Goal: Find specific page/section: Find specific page/section

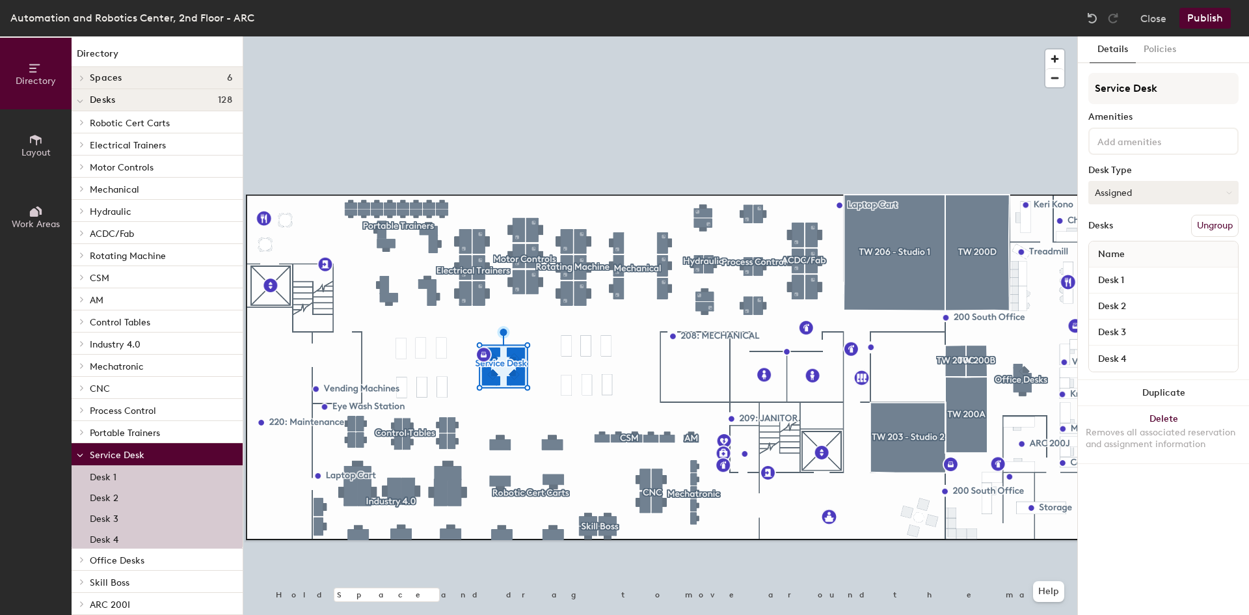
click at [1175, 189] on button "Assigned" at bounding box center [1163, 192] width 150 height 23
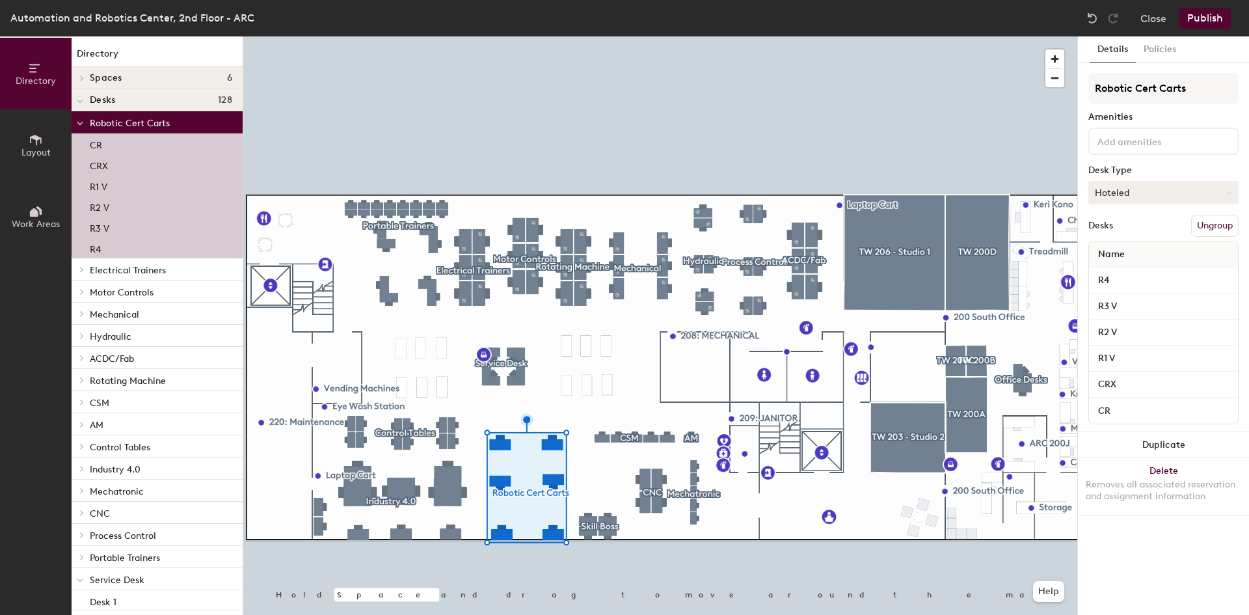
click at [1197, 195] on button "Hoteled" at bounding box center [1163, 192] width 150 height 23
click at [1114, 230] on div "Assigned" at bounding box center [1154, 233] width 130 height 20
click at [1136, 192] on button "Assigned" at bounding box center [1163, 192] width 150 height 23
click at [1114, 249] on div "Hot" at bounding box center [1154, 253] width 130 height 20
click at [1180, 189] on button "Hot" at bounding box center [1163, 192] width 150 height 23
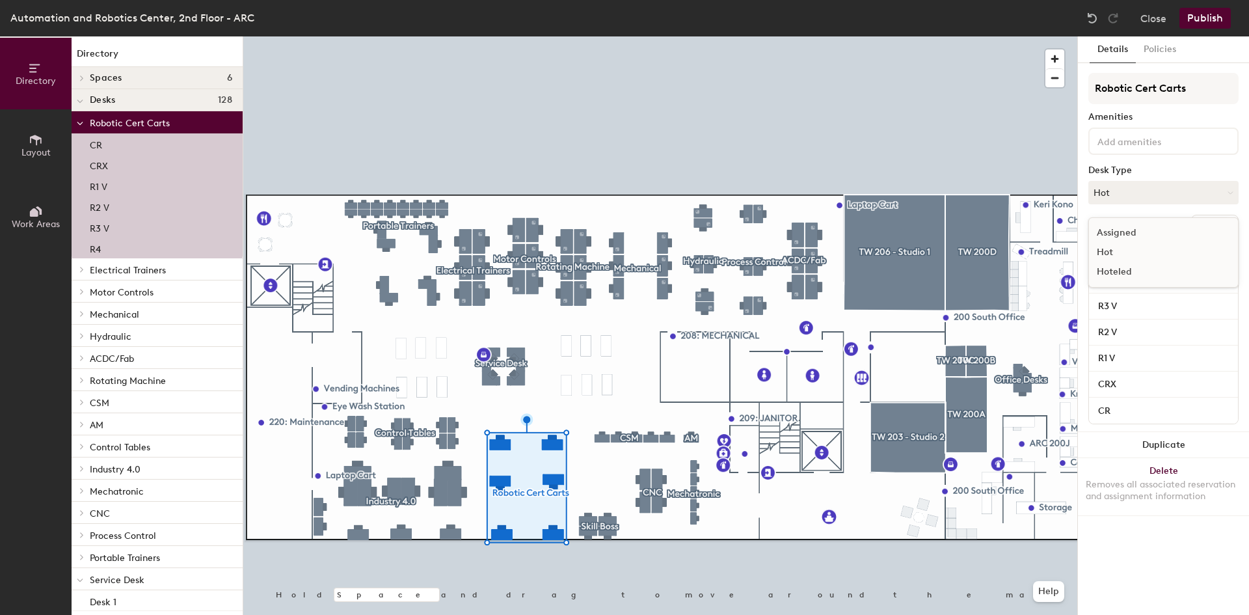
click at [1131, 230] on div "Assigned" at bounding box center [1154, 233] width 130 height 20
click at [1161, 41] on button "Policies" at bounding box center [1160, 49] width 48 height 27
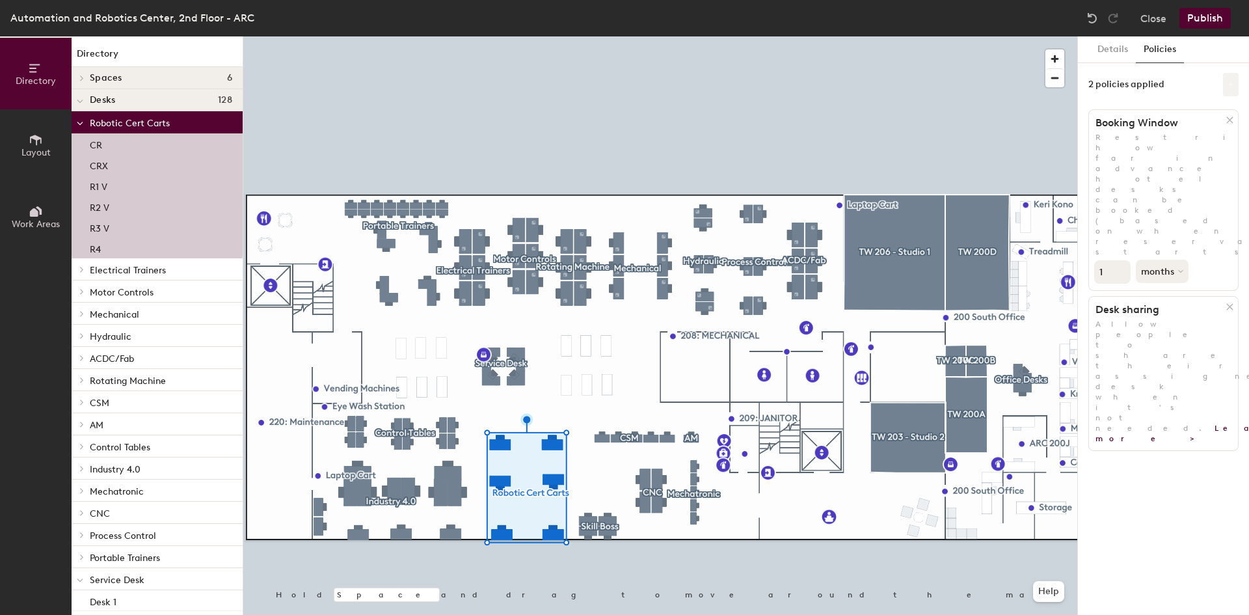
click at [1236, 75] on button at bounding box center [1231, 84] width 16 height 23
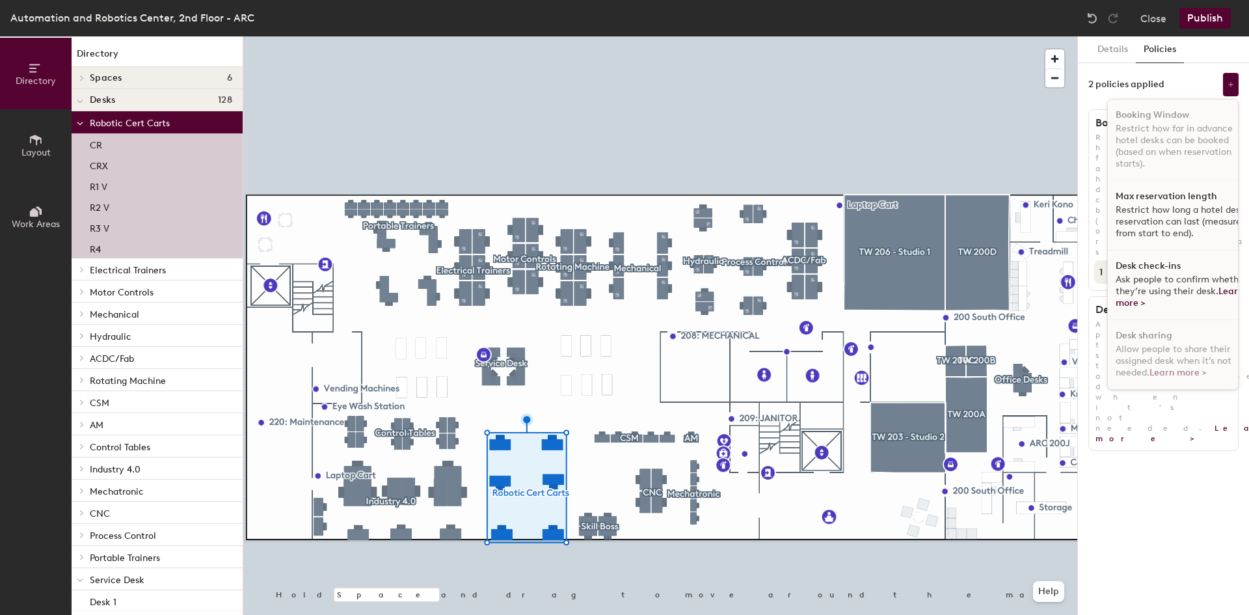
click at [1146, 269] on h1 "Desk check-ins" at bounding box center [1148, 266] width 65 height 10
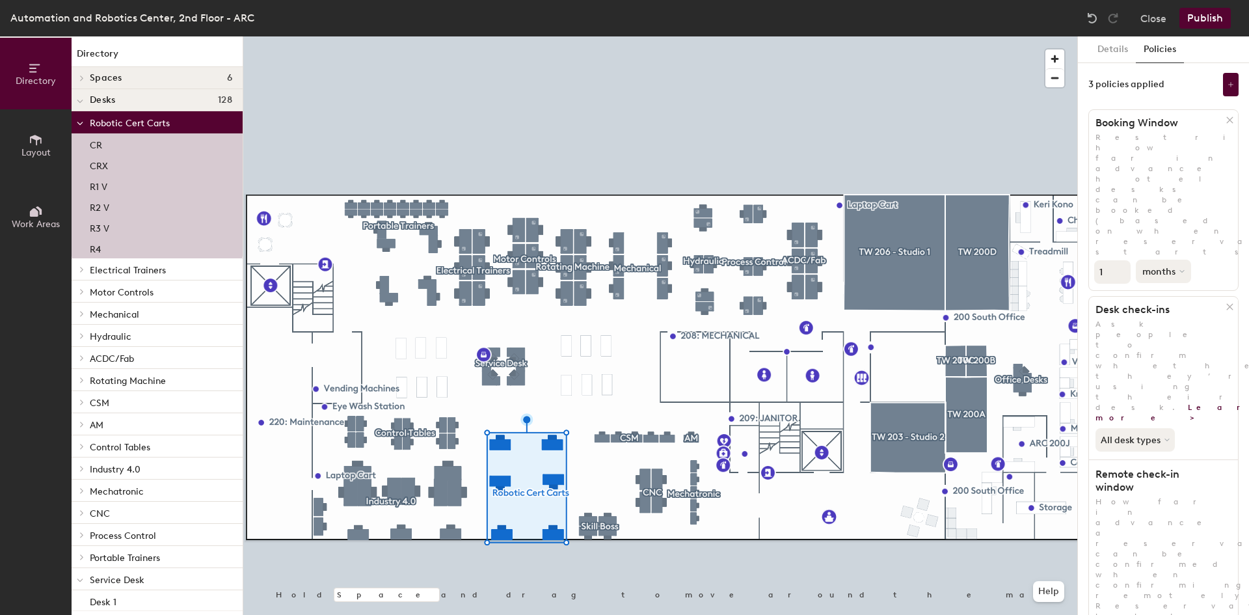
click at [1180, 260] on button "months" at bounding box center [1163, 271] width 55 height 23
click at [1181, 260] on button "months" at bounding box center [1163, 271] width 55 height 23
click at [1160, 428] on button "All desk types" at bounding box center [1137, 439] width 82 height 23
click at [1135, 460] on div "All desk types" at bounding box center [1136, 468] width 80 height 16
click at [1167, 18] on button "Close" at bounding box center [1154, 18] width 26 height 21
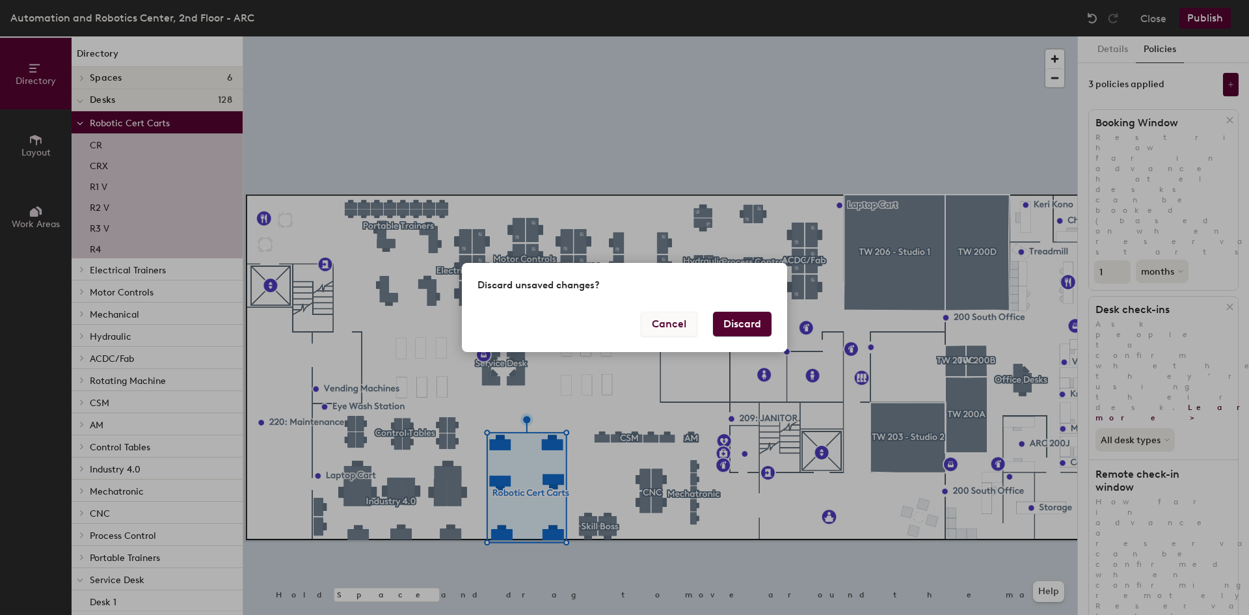
click at [666, 324] on button "Cancel" at bounding box center [669, 324] width 57 height 25
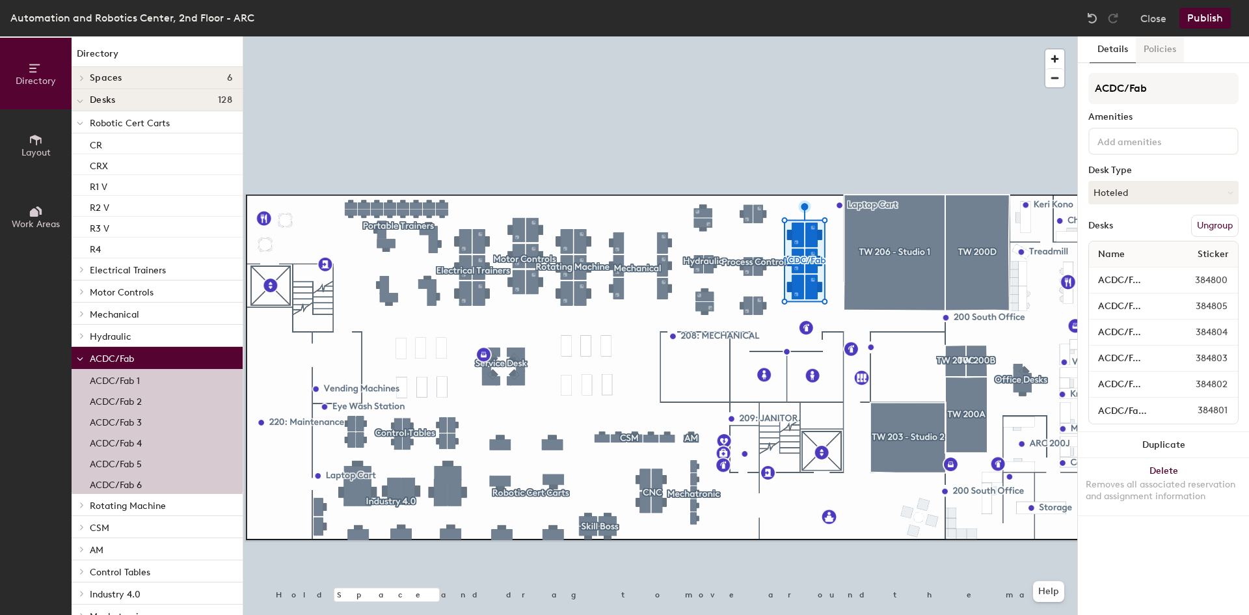
click at [1156, 49] on button "Policies" at bounding box center [1160, 49] width 48 height 27
